Goal: Ask a question: Seek information or help from site administrators or community

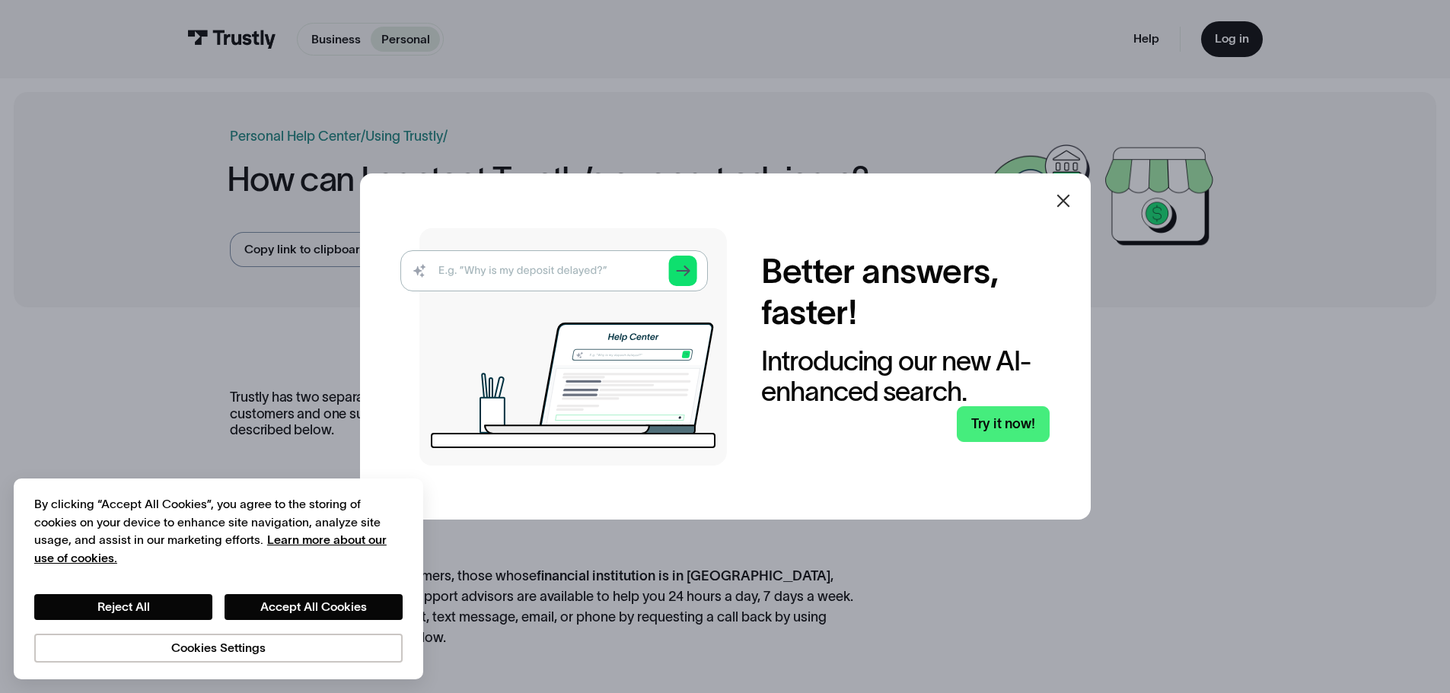
click at [1072, 206] on icon at bounding box center [1063, 201] width 18 height 18
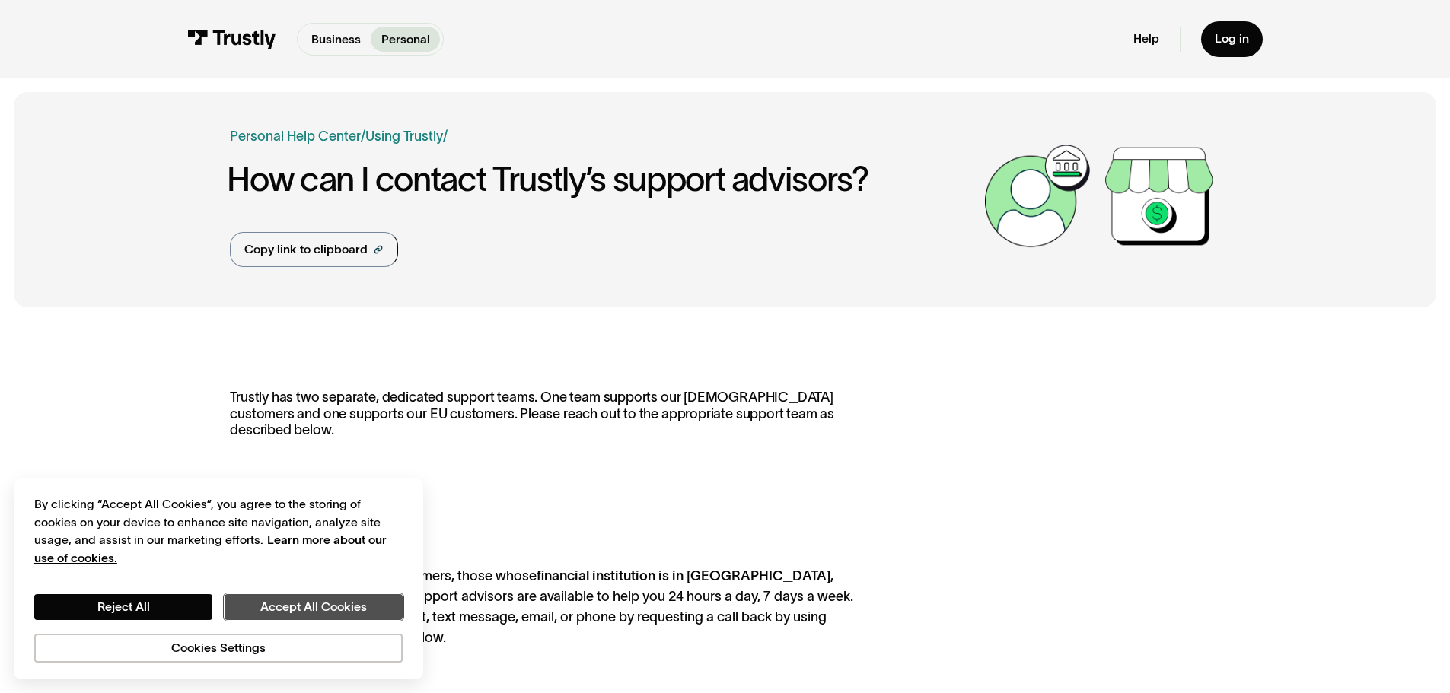
click at [285, 617] on button "Accept All Cookies" at bounding box center [313, 607] width 178 height 26
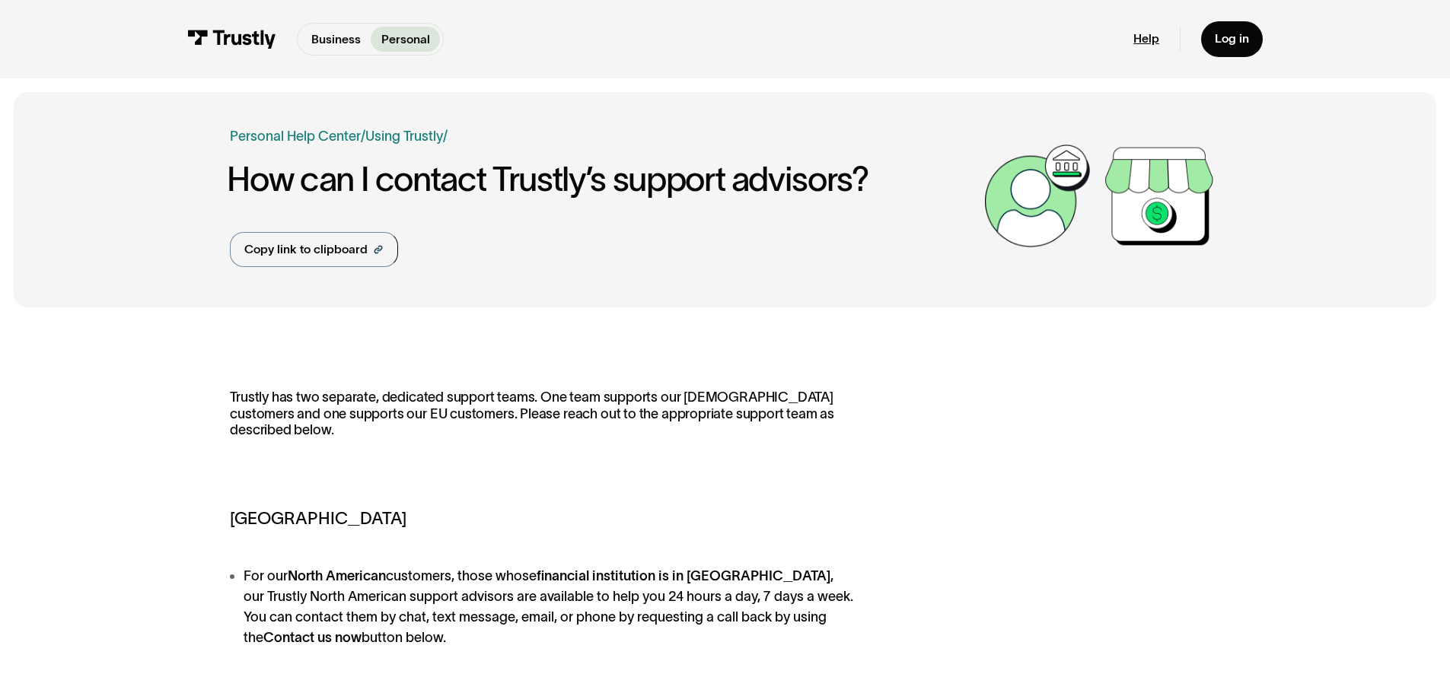
click at [1151, 34] on link "Help" at bounding box center [1146, 38] width 26 height 15
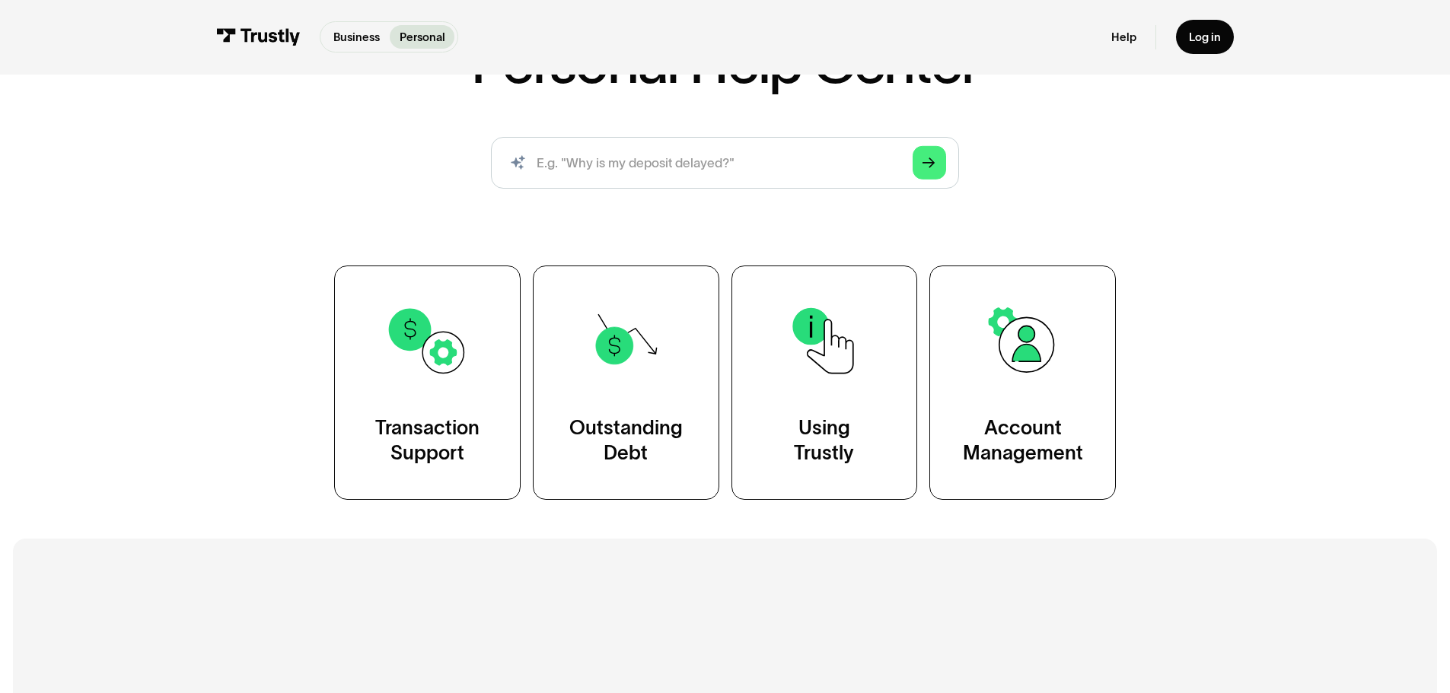
scroll to position [152, 0]
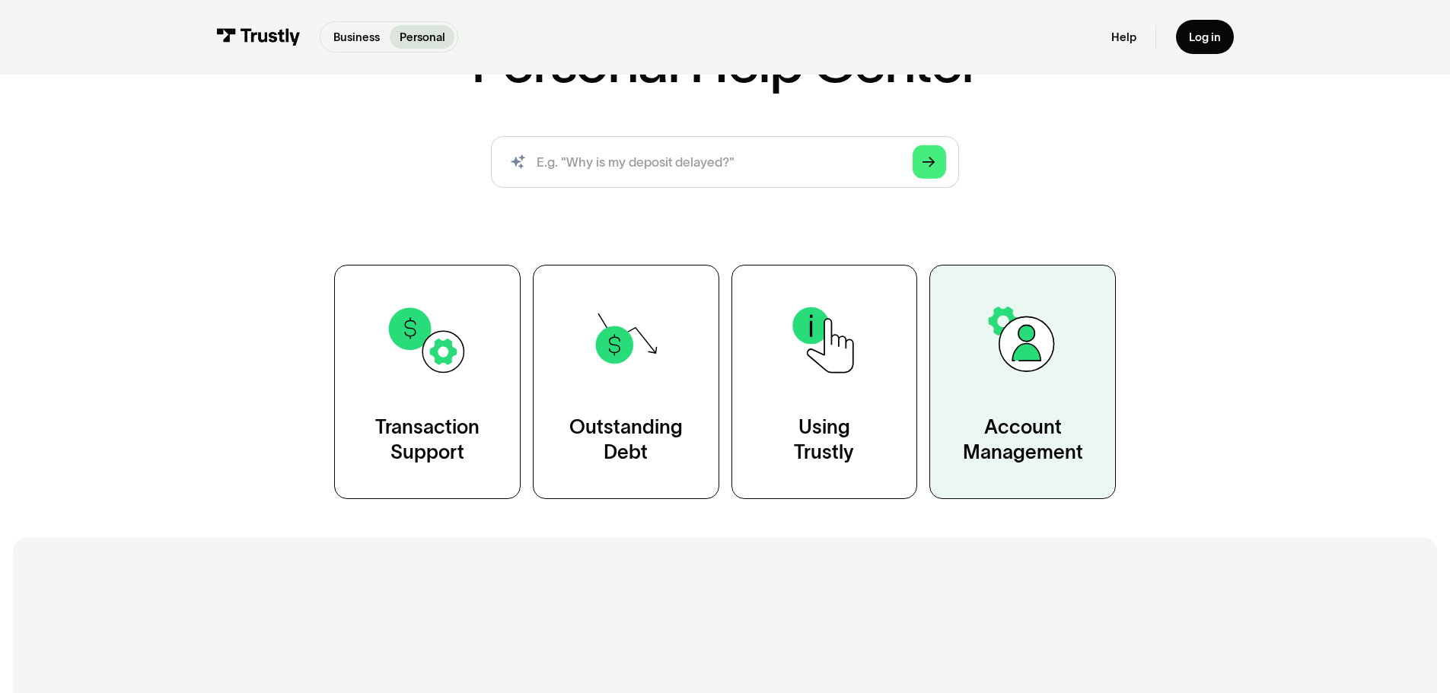
click at [1002, 351] on img at bounding box center [1023, 340] width 84 height 84
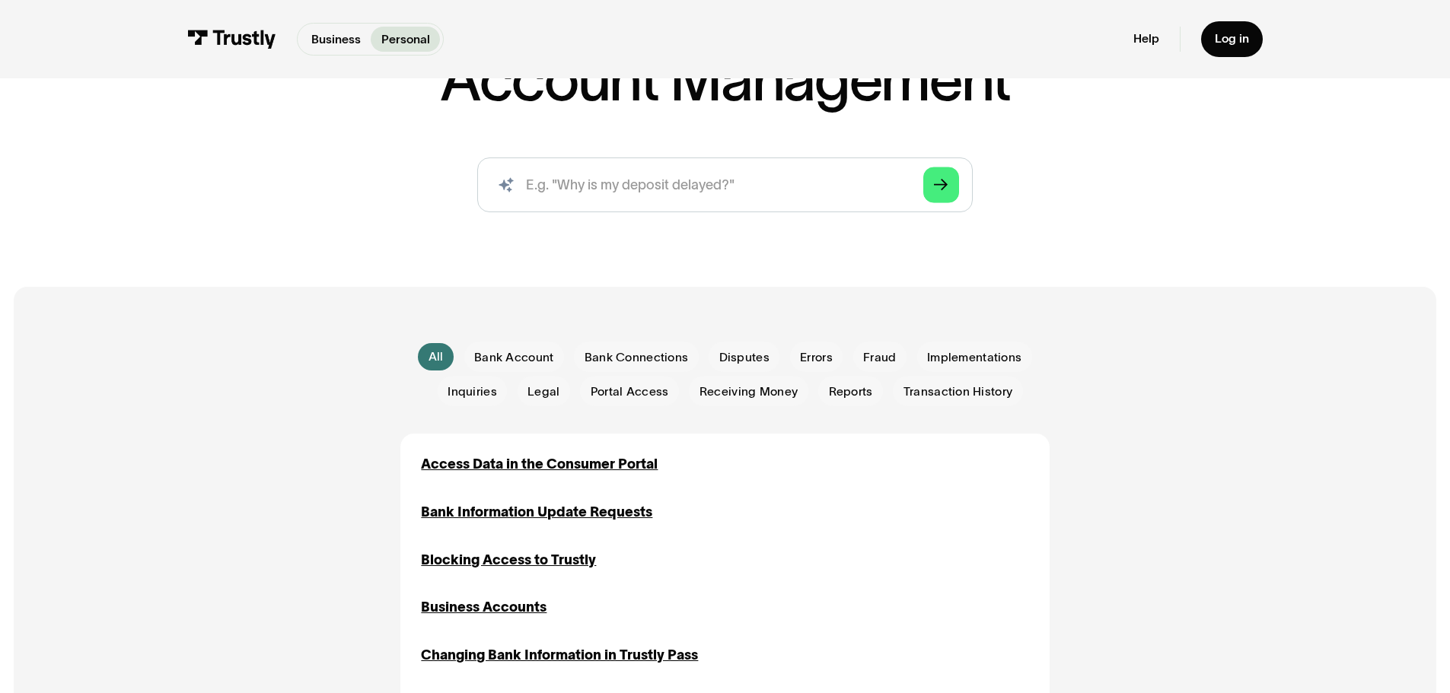
scroll to position [76, 0]
